Goal: Transaction & Acquisition: Purchase product/service

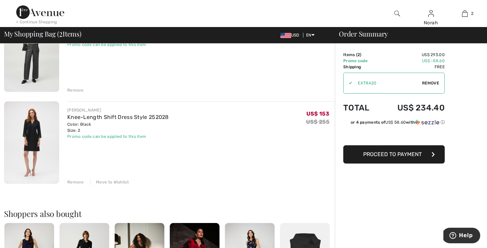
click at [40, 140] on img at bounding box center [31, 142] width 55 height 82
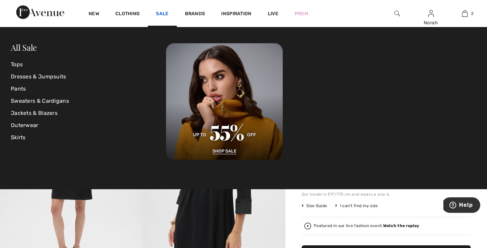
click at [166, 11] on link "Sale" at bounding box center [162, 14] width 13 height 7
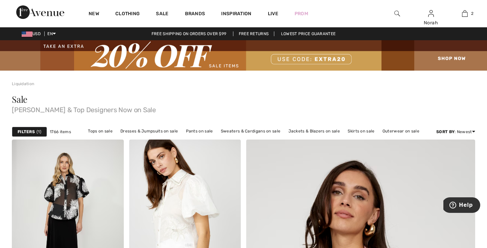
click at [65, 113] on span "Joseph Ribkoff & Top Designers Now on Sale" at bounding box center [243, 108] width 463 height 9
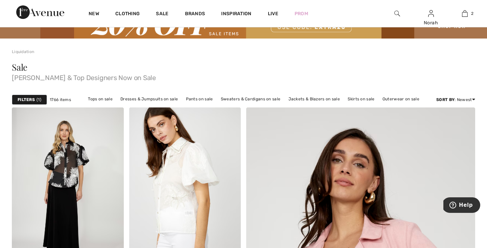
scroll to position [32, 0]
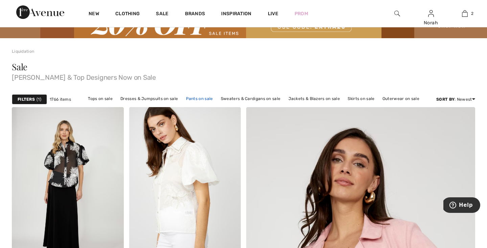
click at [199, 99] on link "Pants on sale" at bounding box center [199, 98] width 34 height 9
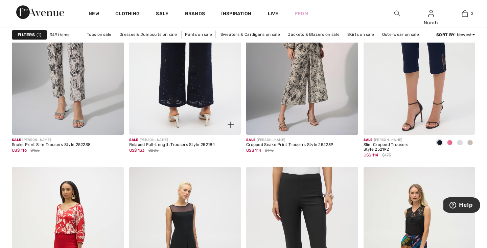
scroll to position [634, 0]
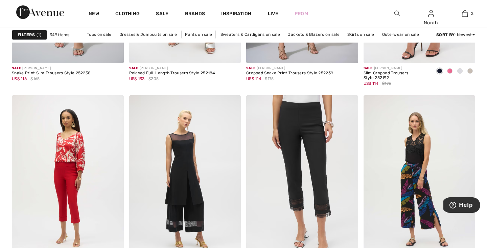
click at [38, 35] on span "1" at bounding box center [38, 35] width 5 height 6
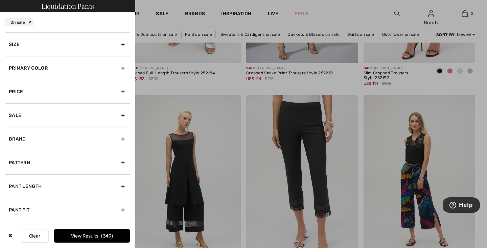
click at [27, 140] on div "Brand" at bounding box center [67, 139] width 124 height 24
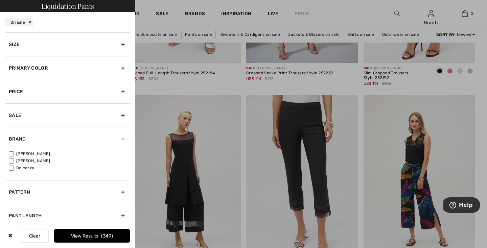
click at [10, 152] on input"] "[PERSON_NAME]" at bounding box center [11, 153] width 5 height 5
checkbox input"] "true"
click at [64, 237] on button "View Results 266" at bounding box center [92, 236] width 76 height 14
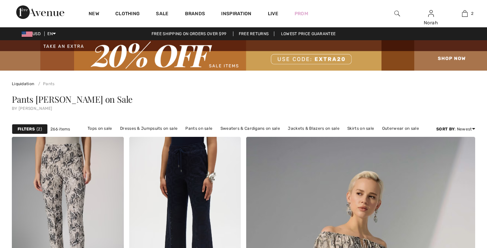
checkbox input "true"
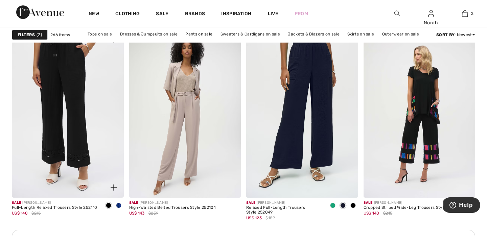
scroll to position [698, 0]
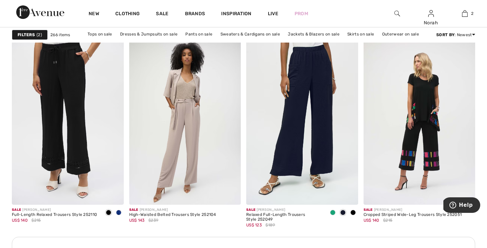
click at [34, 33] on strong "Filters" at bounding box center [26, 35] width 17 height 6
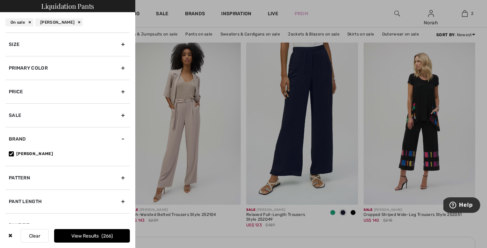
click at [58, 42] on div "Size" at bounding box center [67, 44] width 124 height 24
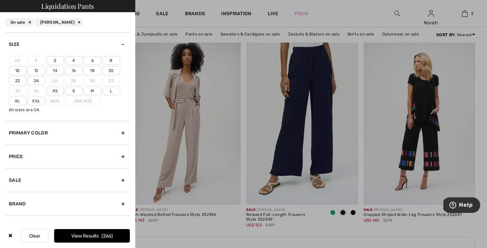
click at [58, 59] on label "2" at bounding box center [55, 60] width 18 height 9
click at [0, 0] on input"] "2" at bounding box center [0, 0] width 0 height 0
click at [83, 236] on button "View Results 190" at bounding box center [92, 236] width 76 height 14
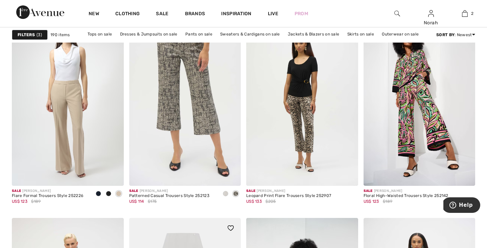
scroll to position [993, 0]
click at [96, 195] on span at bounding box center [98, 194] width 5 height 5
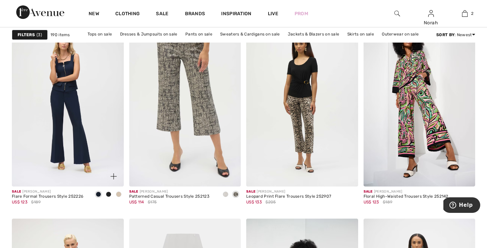
click at [108, 193] on span at bounding box center [108, 194] width 5 height 5
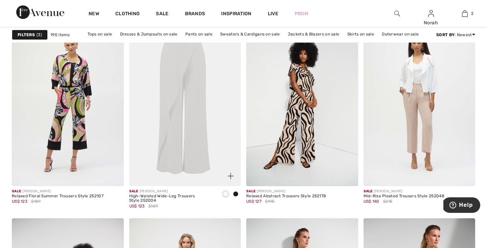
scroll to position [1205, 0]
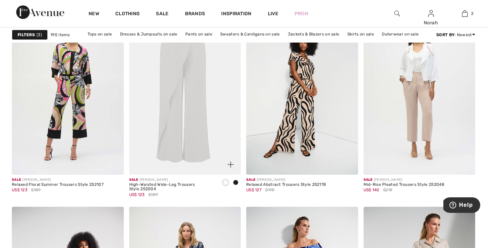
click at [236, 181] on span at bounding box center [235, 182] width 5 height 5
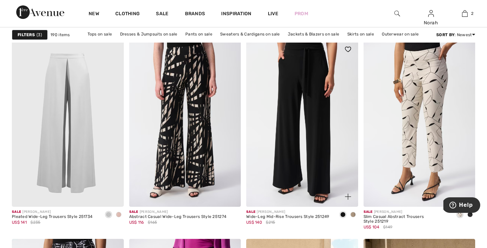
scroll to position [0, 0]
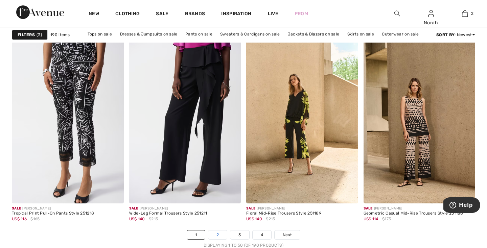
click at [222, 234] on link "2" at bounding box center [217, 234] width 19 height 9
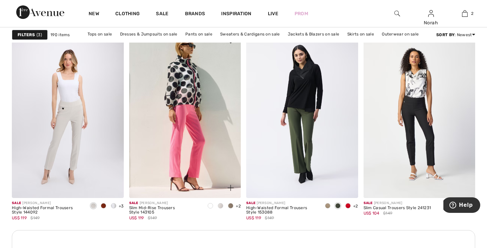
scroll to position [2275, 0]
click at [347, 206] on span at bounding box center [347, 205] width 5 height 5
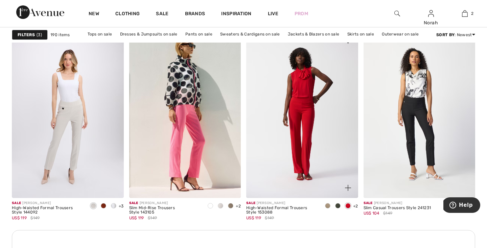
click at [325, 207] on span at bounding box center [327, 205] width 5 height 5
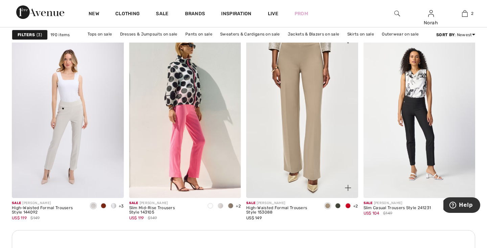
click at [324, 159] on img at bounding box center [302, 114] width 112 height 168
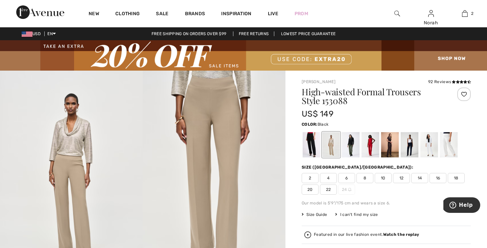
click at [315, 149] on div at bounding box center [311, 144] width 18 height 25
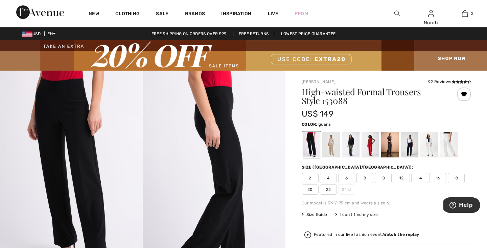
click at [346, 149] on div at bounding box center [351, 144] width 18 height 25
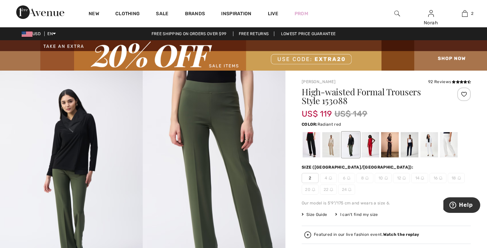
click at [368, 141] on div at bounding box center [370, 144] width 18 height 25
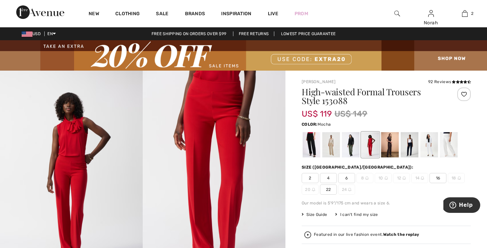
click at [391, 140] on div at bounding box center [390, 144] width 18 height 25
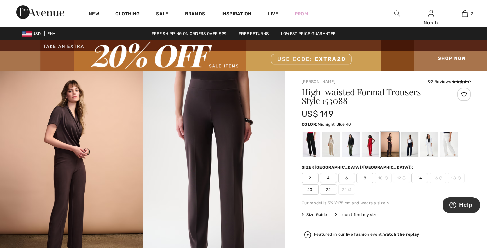
click at [411, 139] on div at bounding box center [409, 144] width 18 height 25
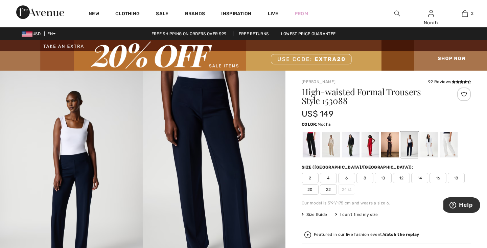
click at [398, 142] on div at bounding box center [390, 144] width 18 height 25
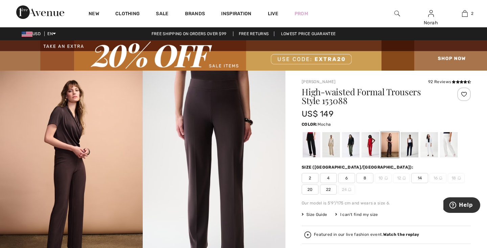
scroll to position [39, 0]
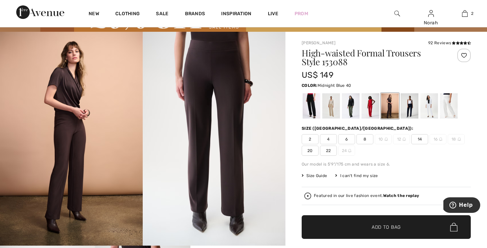
click at [407, 98] on div at bounding box center [409, 105] width 18 height 25
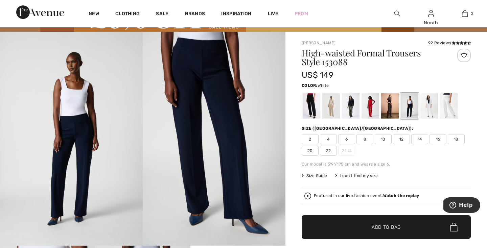
click at [428, 98] on div at bounding box center [429, 105] width 18 height 25
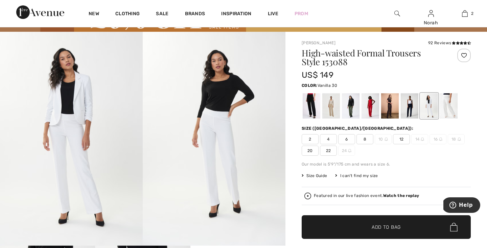
click at [452, 104] on div at bounding box center [449, 105] width 18 height 25
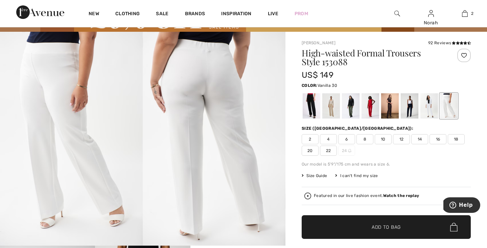
click at [360, 109] on div at bounding box center [385, 106] width 169 height 28
click at [365, 108] on div at bounding box center [370, 105] width 18 height 25
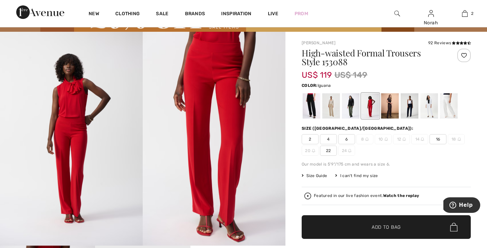
click at [352, 108] on div at bounding box center [351, 105] width 18 height 25
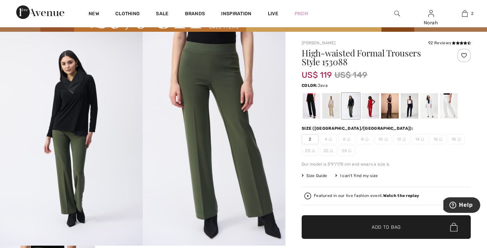
click at [330, 114] on div at bounding box center [331, 105] width 18 height 25
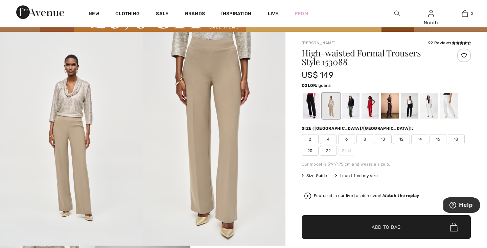
click at [350, 111] on div at bounding box center [351, 105] width 18 height 25
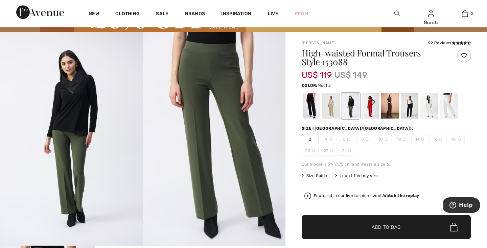
click at [385, 103] on div at bounding box center [390, 105] width 18 height 25
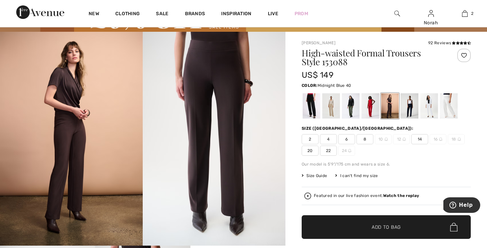
click at [412, 102] on div at bounding box center [409, 105] width 18 height 25
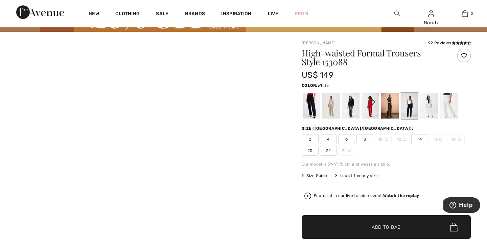
click at [431, 102] on div at bounding box center [429, 105] width 18 height 25
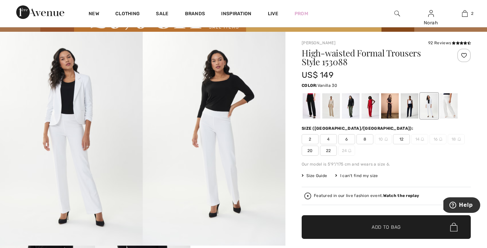
click at [454, 103] on div at bounding box center [449, 105] width 18 height 25
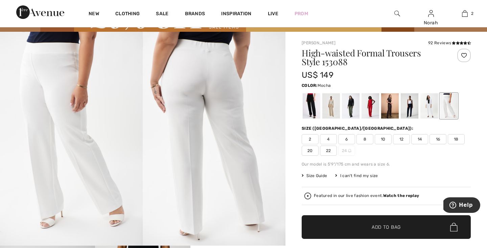
click at [392, 103] on div at bounding box center [390, 105] width 18 height 25
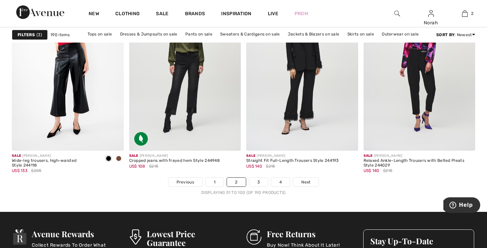
scroll to position [3016, 0]
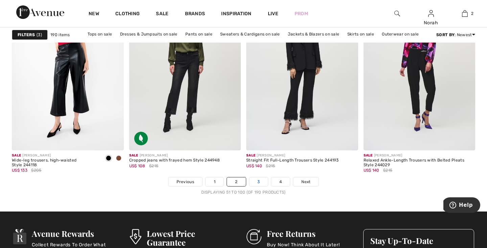
click at [254, 180] on link "3" at bounding box center [258, 181] width 19 height 9
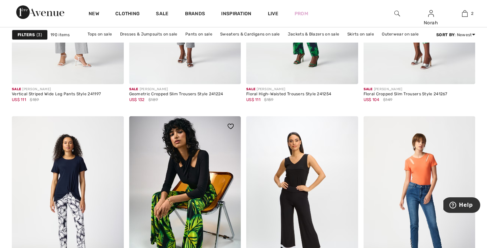
scroll to position [3125, 0]
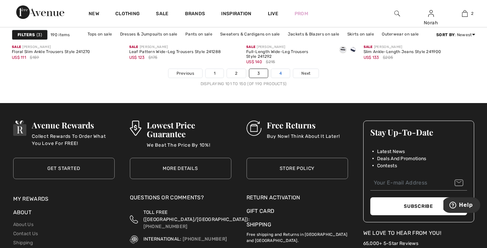
click at [278, 76] on link "4" at bounding box center [280, 73] width 19 height 9
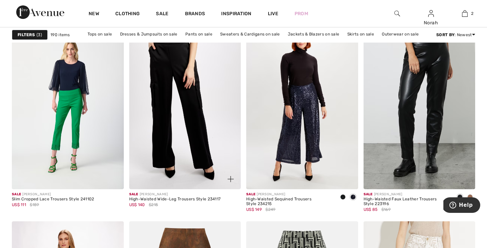
scroll to position [714, 0]
